Goal: Task Accomplishment & Management: Manage account settings

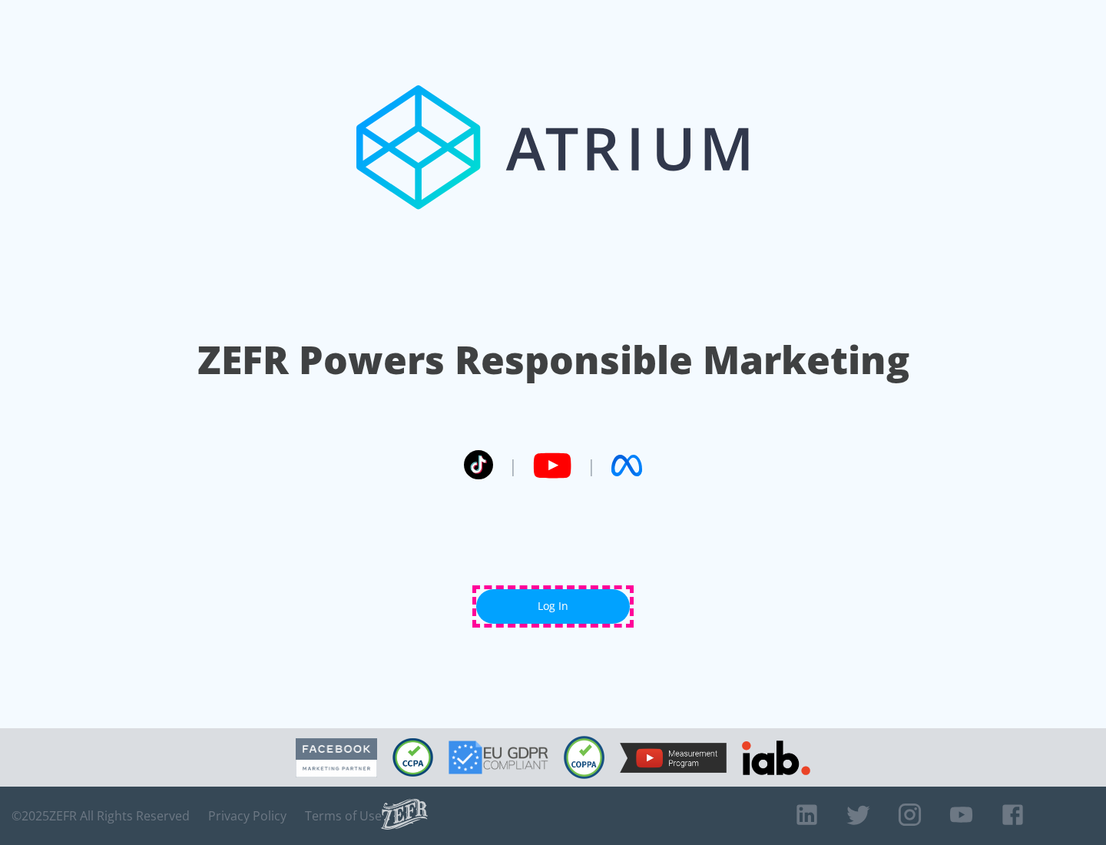
click at [553, 606] on link "Log In" at bounding box center [553, 606] width 154 height 35
